Goal: Task Accomplishment & Management: Manage account settings

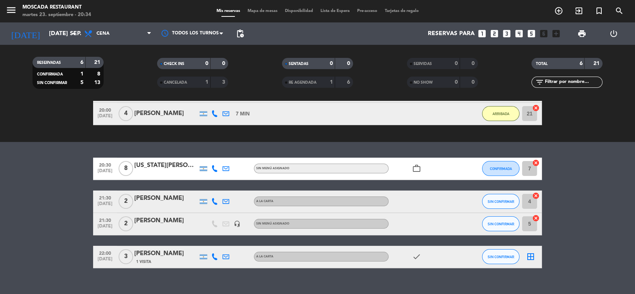
scroll to position [92, 0]
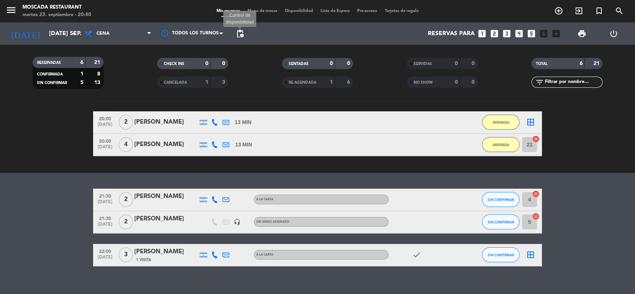
click at [242, 31] on span "pending_actions" at bounding box center [240, 33] width 9 height 9
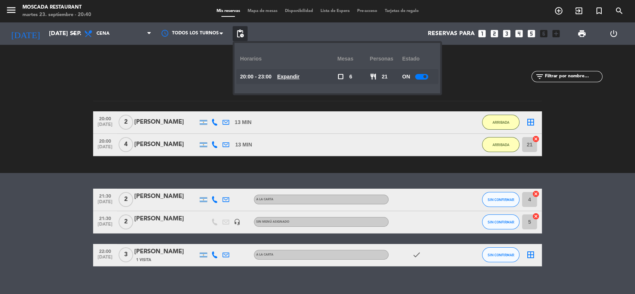
click at [294, 78] on u "Expandir" at bounding box center [288, 77] width 22 height 6
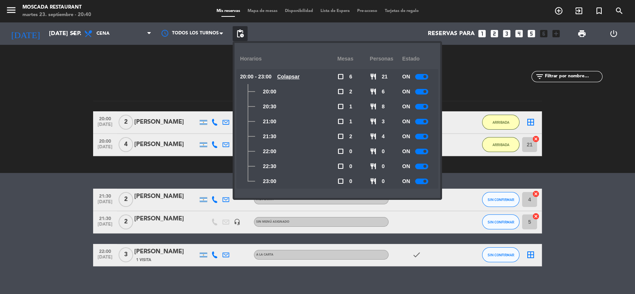
click at [421, 149] on div at bounding box center [421, 152] width 13 height 6
click at [423, 166] on div at bounding box center [421, 167] width 13 height 6
click at [426, 181] on span at bounding box center [424, 181] width 3 height 3
click at [56, 189] on bookings-row "21:30 [DATE] 2 [PERSON_NAME] SIN CONFIRMAR 4 cancel 21:30 [DATE] 2 [PERSON_NAME…" at bounding box center [317, 228] width 635 height 78
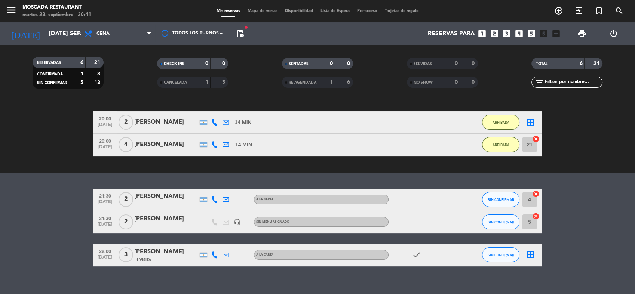
click at [493, 37] on icon "looks_two" at bounding box center [495, 34] width 10 height 10
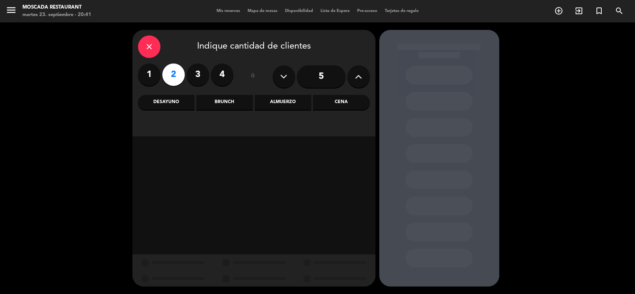
click at [239, 101] on div "Brunch" at bounding box center [224, 102] width 56 height 15
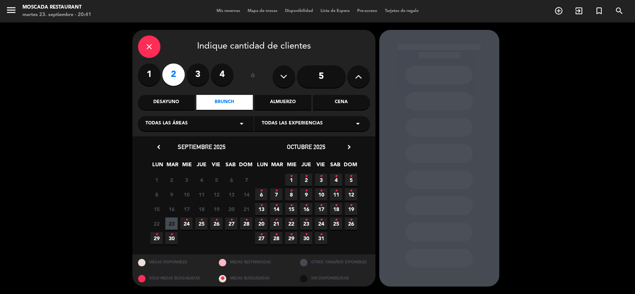
click at [188, 223] on span "24 •" at bounding box center [186, 224] width 12 height 12
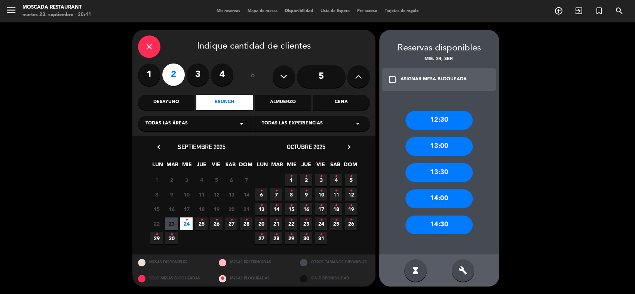
click at [440, 117] on div "12:30" at bounding box center [438, 120] width 67 height 19
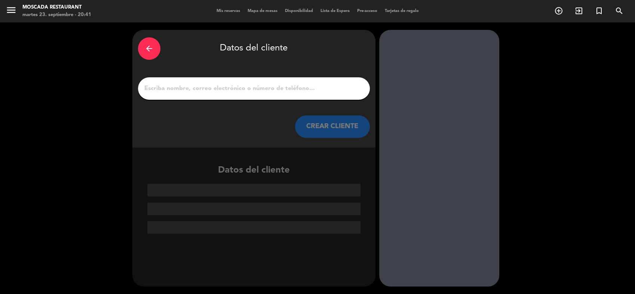
drag, startPoint x: 299, startPoint y: 91, endPoint x: 311, endPoint y: 85, distance: 13.4
click at [299, 91] on input "1" at bounding box center [254, 88] width 221 height 10
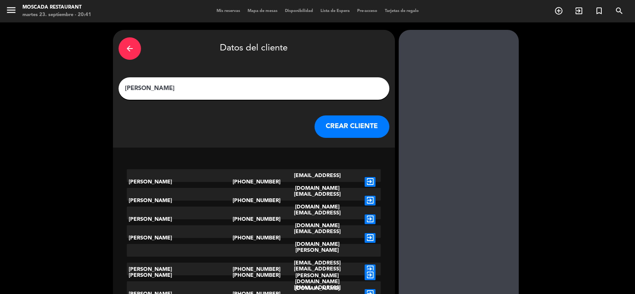
type input "[PERSON_NAME]"
click at [313, 109] on div "arrow_back Datos del cliente [PERSON_NAME] CLIENTE" at bounding box center [254, 89] width 282 height 118
click at [323, 126] on button "CREAR CLIENTE" at bounding box center [352, 127] width 75 height 22
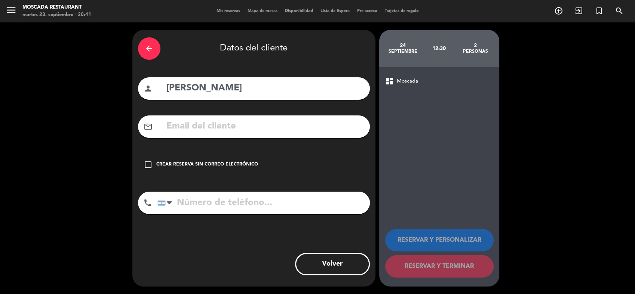
click at [210, 169] on div "check_box_outline_blank Crear reserva sin correo electrónico" at bounding box center [254, 165] width 232 height 22
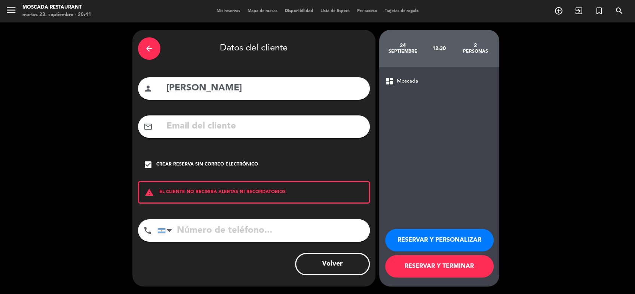
drag, startPoint x: 474, startPoint y: 248, endPoint x: 464, endPoint y: 223, distance: 26.7
click at [473, 248] on button "RESERVAR Y PERSONALIZAR" at bounding box center [439, 240] width 108 height 22
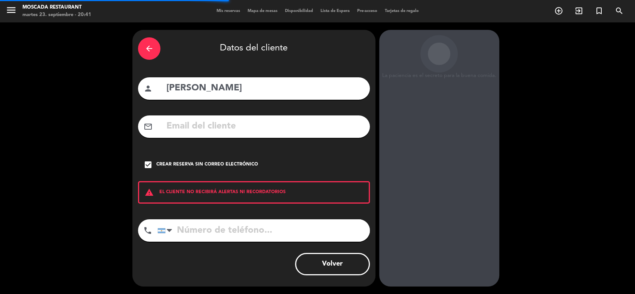
scroll to position [4, 0]
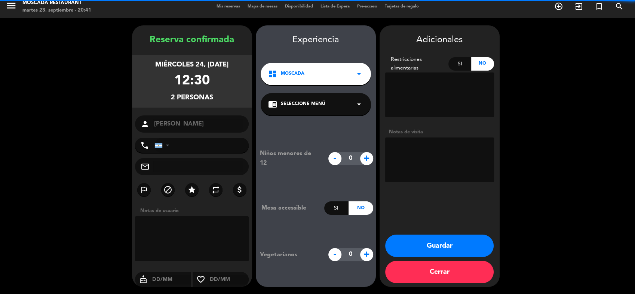
click at [435, 135] on div "Notas de visita" at bounding box center [439, 132] width 109 height 8
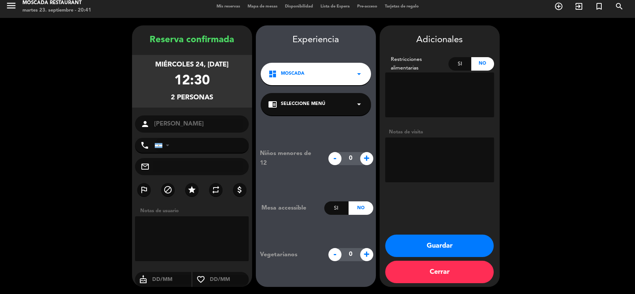
click at [459, 145] on textarea at bounding box center [439, 160] width 109 height 45
type textarea "Nimbus f 43364"
click at [399, 246] on button "Guardar" at bounding box center [439, 246] width 108 height 22
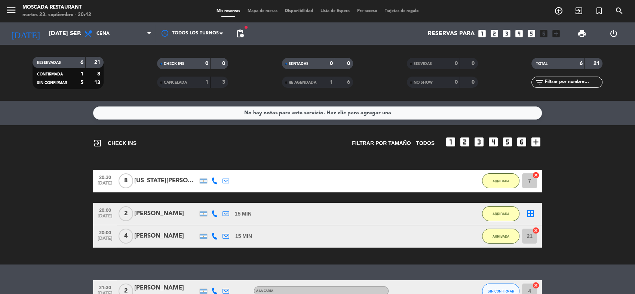
click at [494, 32] on icon "looks_two" at bounding box center [495, 34] width 10 height 10
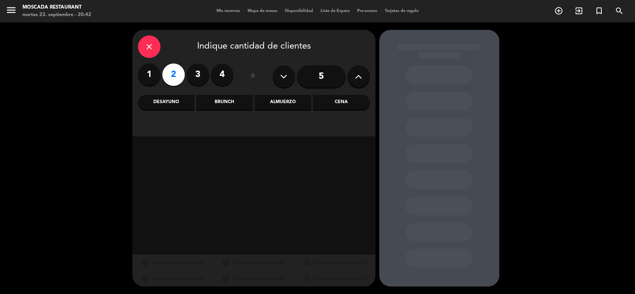
click at [280, 108] on div "Almuerzo" at bounding box center [283, 102] width 56 height 15
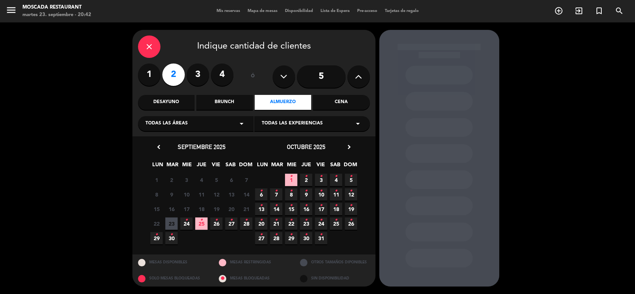
click at [188, 221] on span "24 •" at bounding box center [186, 224] width 12 height 12
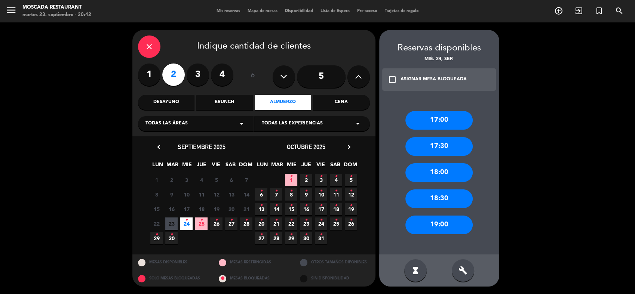
click at [442, 124] on div "17:00" at bounding box center [438, 120] width 67 height 19
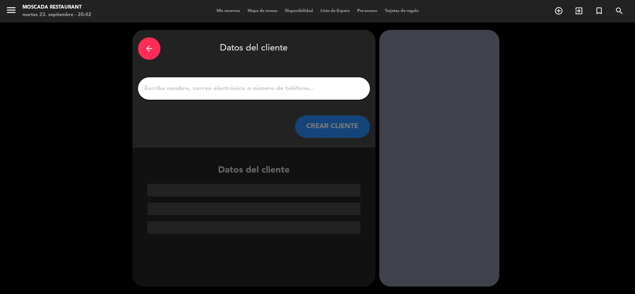
click at [311, 85] on input "1" at bounding box center [254, 88] width 221 height 10
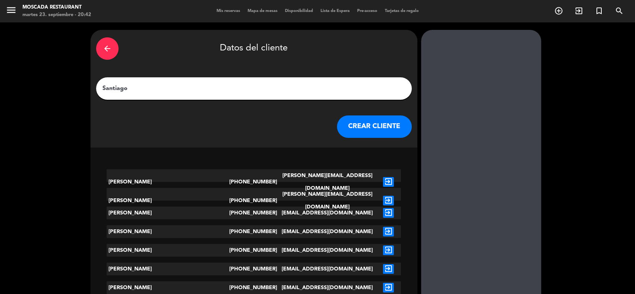
type input "Santiago"
click at [321, 144] on div "arrow_back Datos del cliente [PERSON_NAME] CLIENTE" at bounding box center [254, 89] width 327 height 118
click at [337, 129] on button "CREAR CLIENTE" at bounding box center [374, 127] width 75 height 22
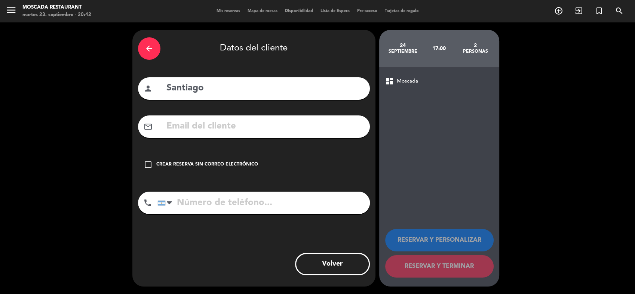
click at [174, 168] on div "Crear reserva sin correo electrónico" at bounding box center [207, 164] width 102 height 7
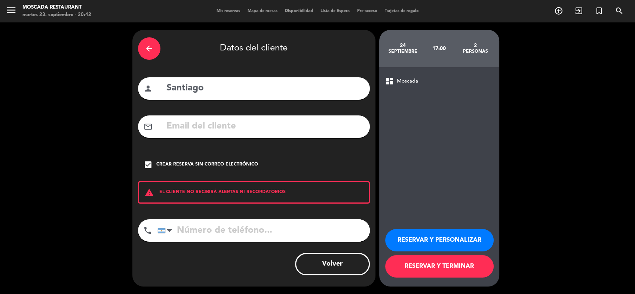
click at [412, 239] on button "RESERVAR Y PERSONALIZAR" at bounding box center [439, 240] width 108 height 22
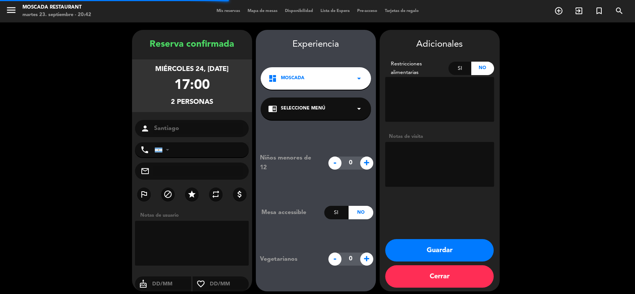
scroll to position [4, 0]
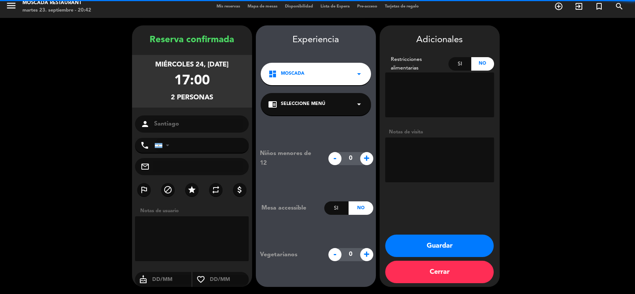
click at [416, 150] on textarea at bounding box center [439, 160] width 109 height 45
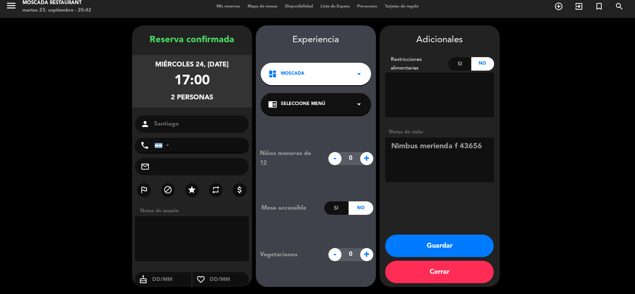
type textarea "Nimbus merienda f 43656"
click at [419, 248] on button "Guardar" at bounding box center [439, 246] width 108 height 22
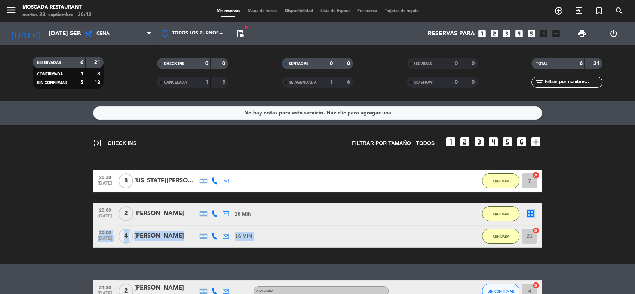
drag, startPoint x: 419, startPoint y: 248, endPoint x: 410, endPoint y: 199, distance: 49.5
click at [410, 226] on div "20:00 [DATE] 4 [PERSON_NAME] 16 MIN / 5:16 H sms ARRIBADA 21 cancel" at bounding box center [317, 237] width 449 height 22
